Goal: Book appointment/travel/reservation

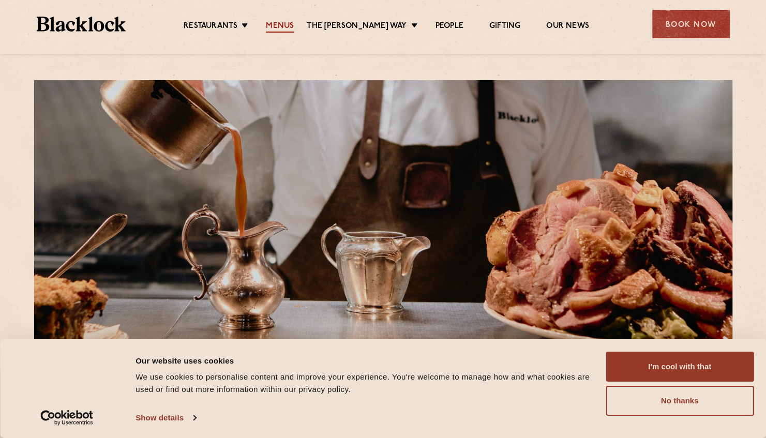
click at [294, 26] on link "Menus" at bounding box center [280, 26] width 28 height 11
drag, startPoint x: 304, startPoint y: 127, endPoint x: 342, endPoint y: 6, distance: 126.4
click at [288, 21] on link "Menus" at bounding box center [280, 26] width 28 height 11
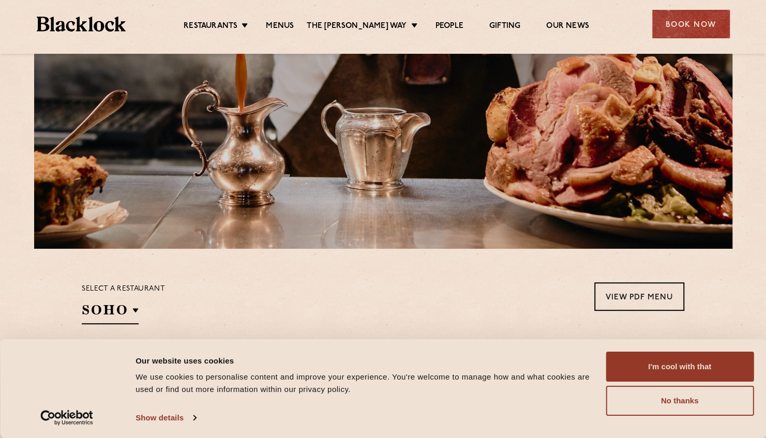
scroll to position [147, 0]
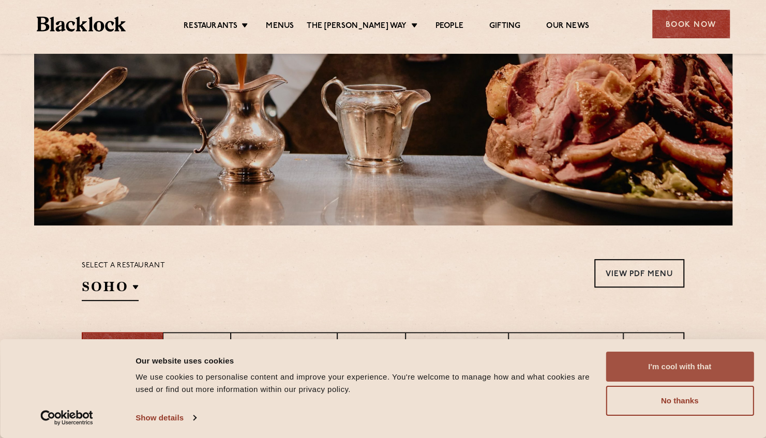
click at [705, 366] on button "I'm cool with that" at bounding box center [680, 367] width 148 height 30
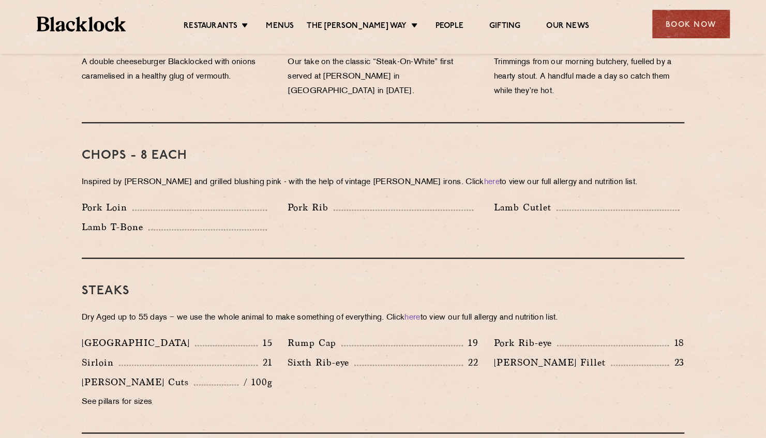
scroll to position [759, 0]
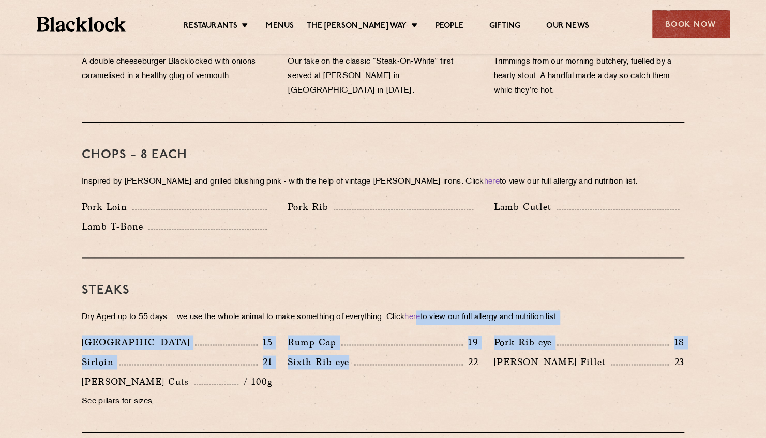
drag, startPoint x: 426, startPoint y: 341, endPoint x: 430, endPoint y: 289, distance: 52.4
click at [430, 289] on div "Steaks Dry Aged up to 55 days − we use the whole animal to make something of ev…" at bounding box center [383, 345] width 602 height 175
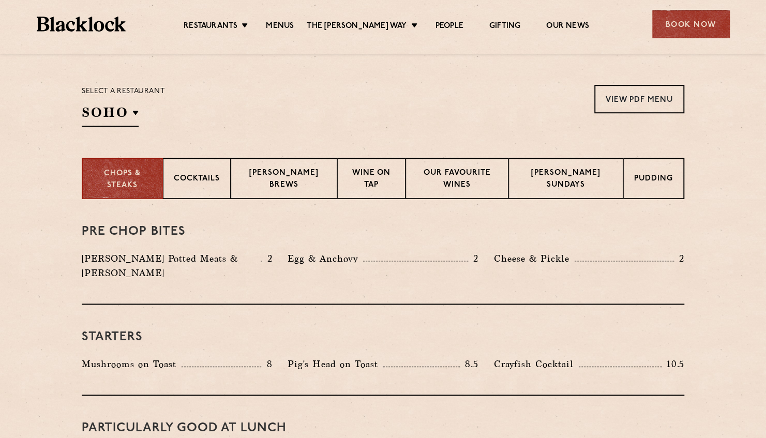
scroll to position [322, 0]
click at [480, 173] on p "Our favourite wines" at bounding box center [457, 179] width 82 height 24
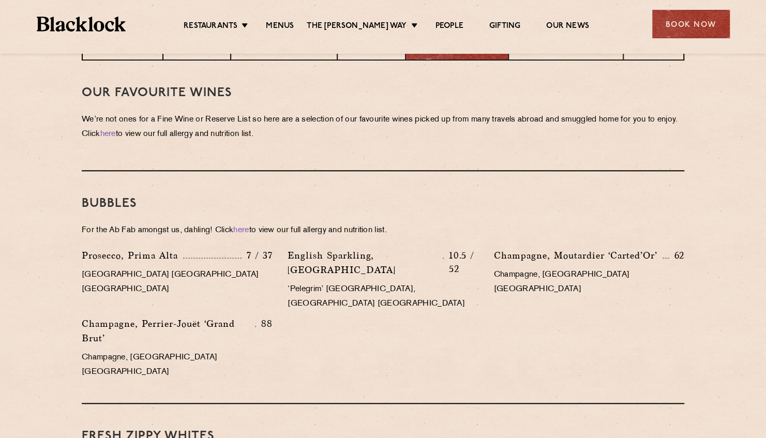
scroll to position [400, 0]
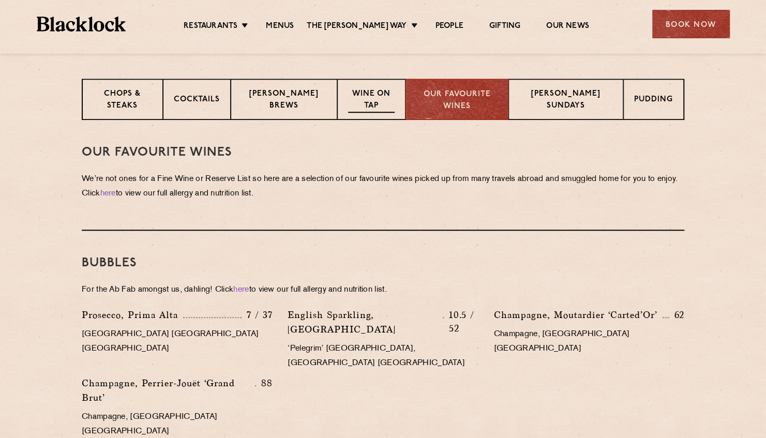
click at [376, 110] on p "Wine on Tap" at bounding box center [371, 100] width 46 height 24
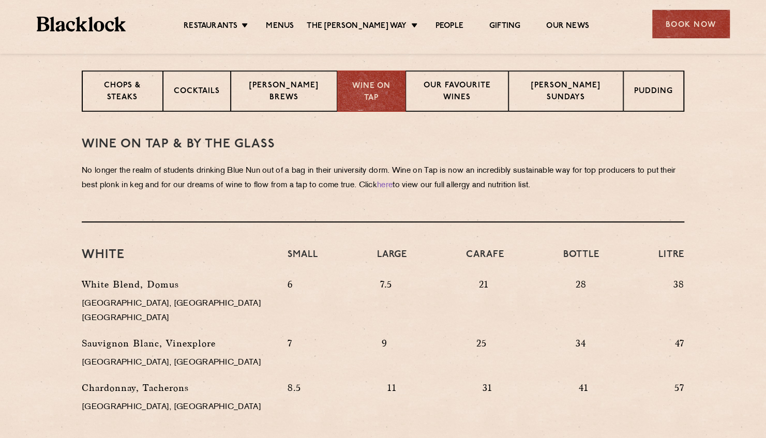
scroll to position [400, 0]
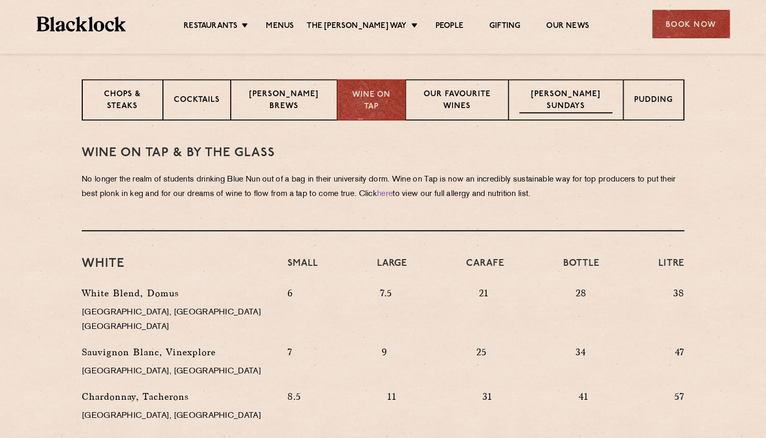
click at [583, 102] on p "[PERSON_NAME] Sundays" at bounding box center [565, 101] width 93 height 24
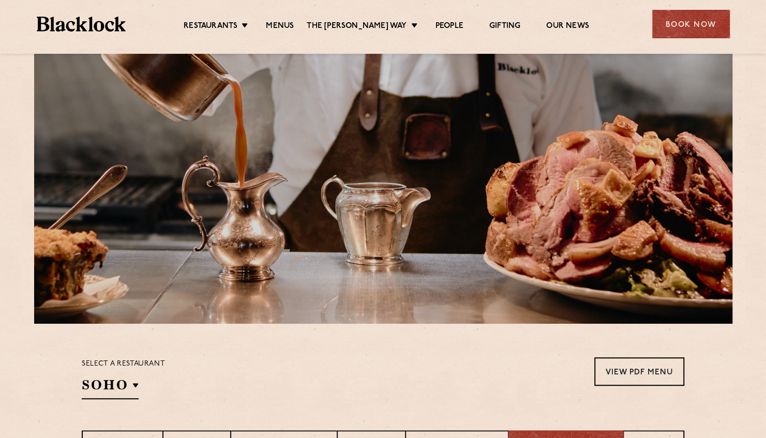
scroll to position [0, 0]
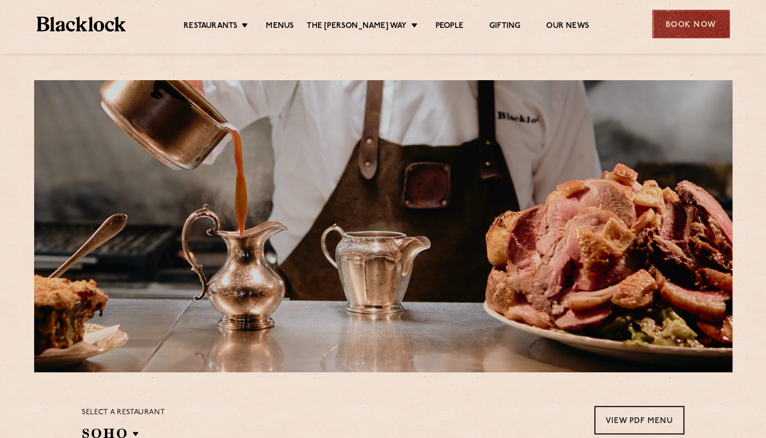
click at [680, 25] on div "Book Now" at bounding box center [691, 24] width 78 height 28
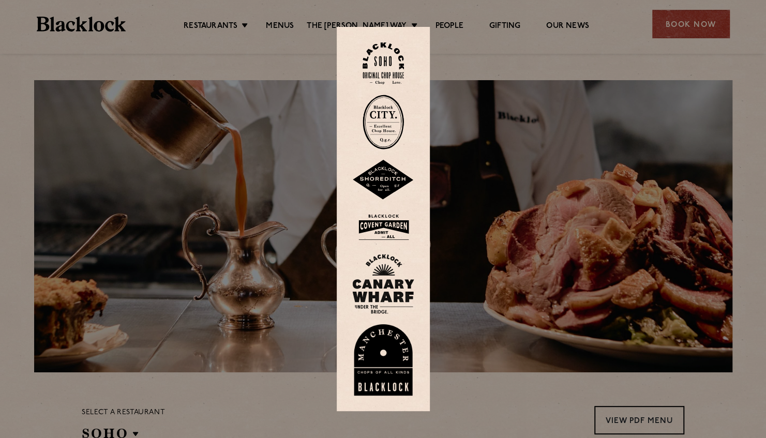
click at [384, 64] on img at bounding box center [382, 63] width 41 height 42
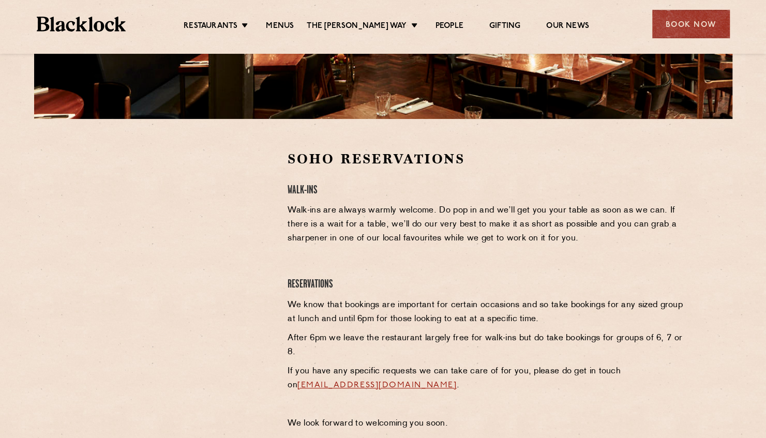
scroll to position [329, 0]
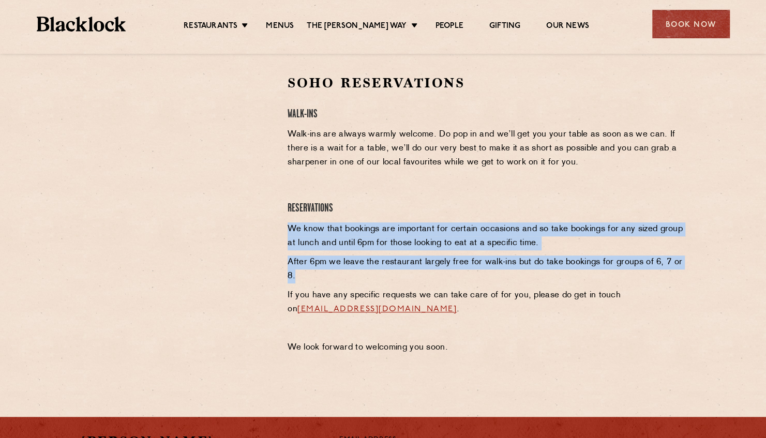
drag, startPoint x: 626, startPoint y: 270, endPoint x: 722, endPoint y: 213, distance: 111.7
click at [722, 213] on section "Soho Reservations Walk-Ins Walk-ins are always warmly welcome. Do pop in and we…" at bounding box center [383, 217] width 766 height 348
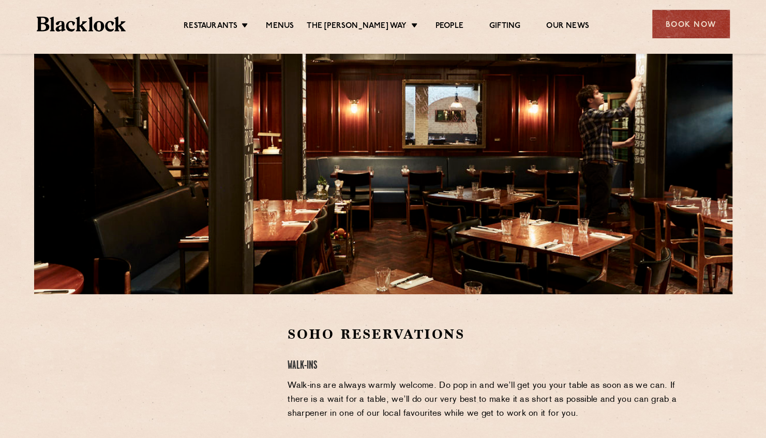
scroll to position [78, 0]
